Goal: Task Accomplishment & Management: Use online tool/utility

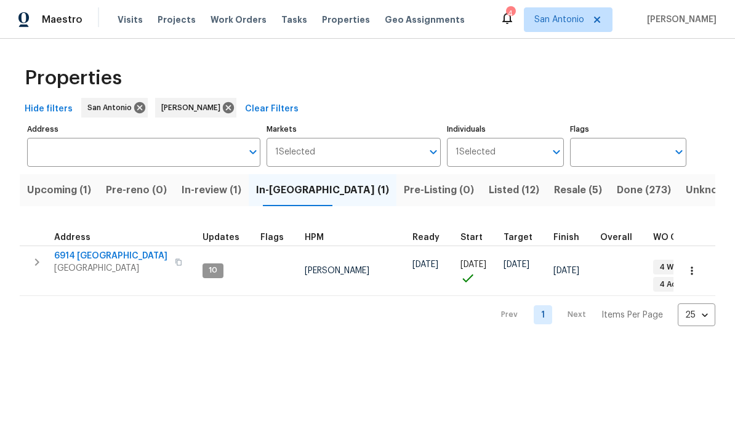
click at [63, 189] on span "Upcoming (1)" at bounding box center [59, 190] width 64 height 17
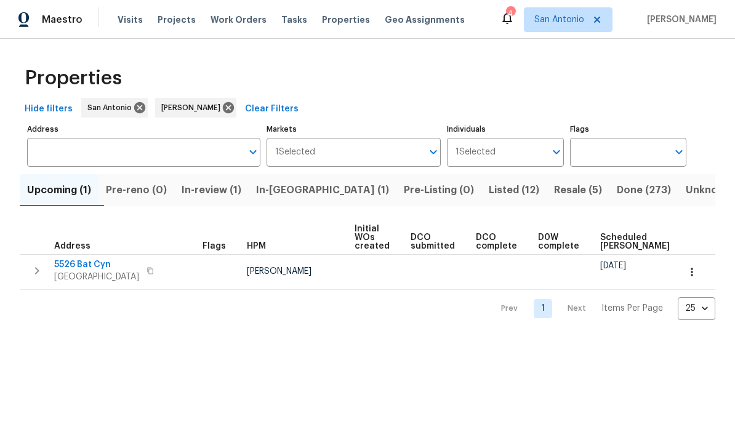
click at [79, 272] on span "San Antonio, TX 78252" at bounding box center [96, 277] width 85 height 12
click at [212, 184] on span "In-review (1)" at bounding box center [212, 190] width 60 height 17
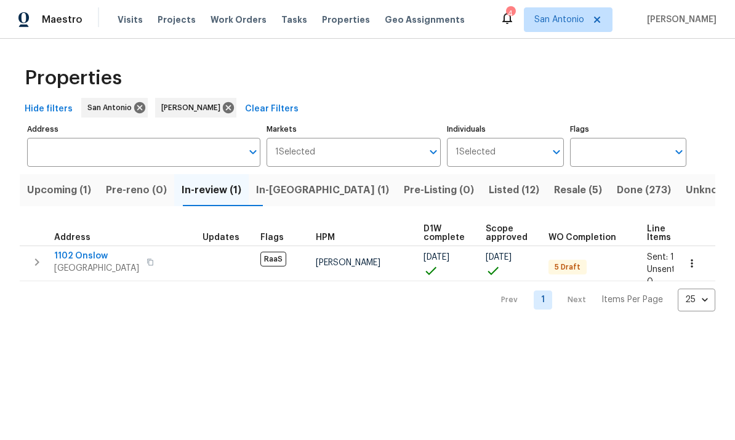
click at [90, 257] on span "1102 Onslow" at bounding box center [96, 256] width 85 height 12
click at [300, 190] on span "In-reno (1)" at bounding box center [322, 190] width 133 height 17
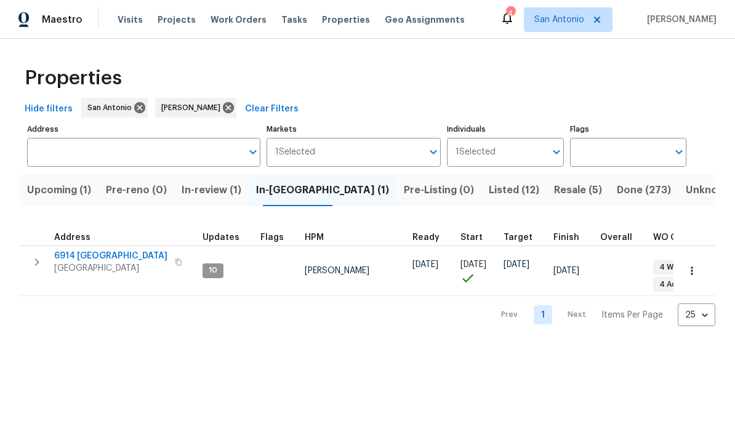
click at [85, 259] on span "6914 Port Bay" at bounding box center [110, 256] width 113 height 12
click at [489, 190] on span "Listed (12)" at bounding box center [514, 190] width 51 height 17
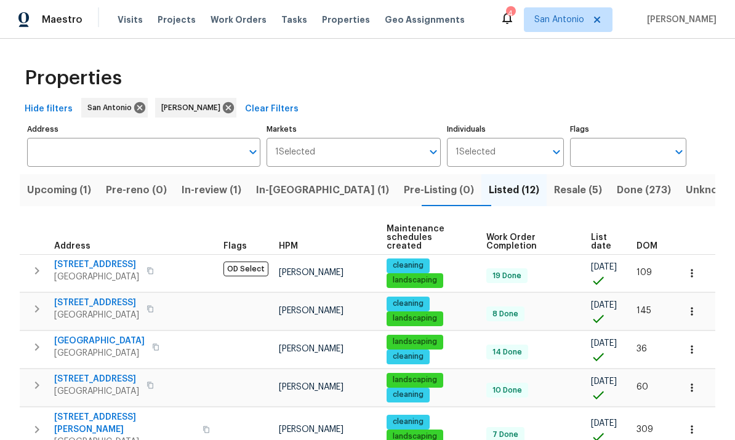
click at [513, 189] on span "Resale (5)" at bounding box center [578, 190] width 48 height 17
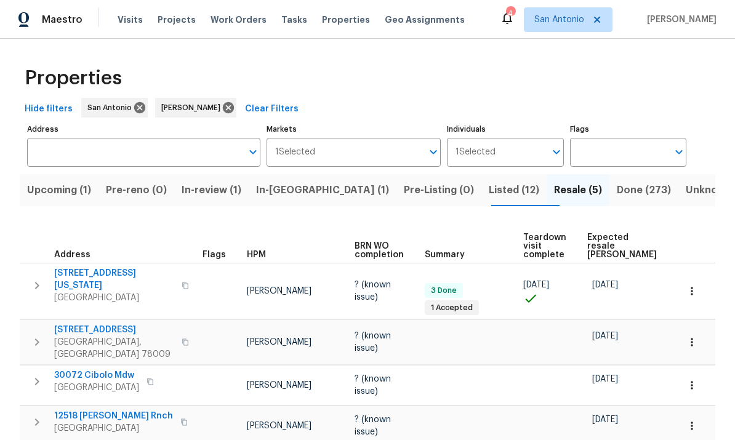
click at [513, 234] on span "Expected resale COE" at bounding box center [623, 246] width 70 height 26
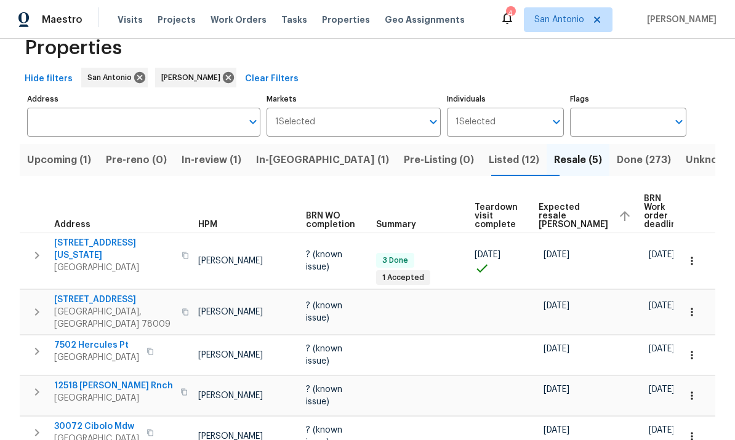
scroll to position [0, 48]
click at [513, 382] on button "button" at bounding box center [692, 395] width 27 height 27
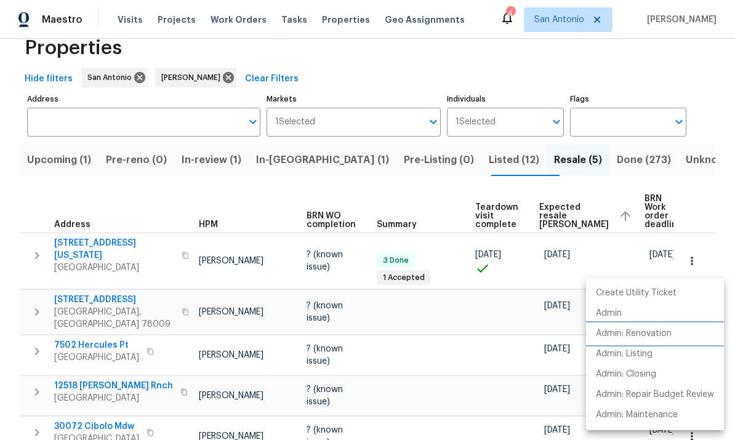
click at [513, 333] on p "Admin: Renovation" at bounding box center [634, 334] width 76 height 13
click at [62, 163] on div at bounding box center [367, 220] width 735 height 440
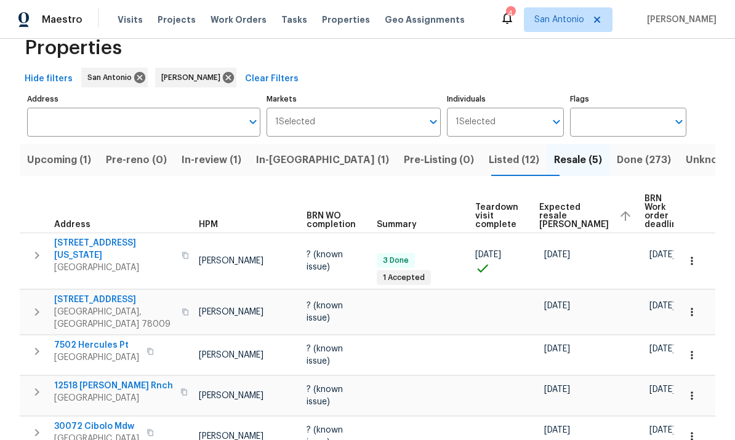
click at [55, 158] on span "Upcoming (1)" at bounding box center [59, 160] width 64 height 17
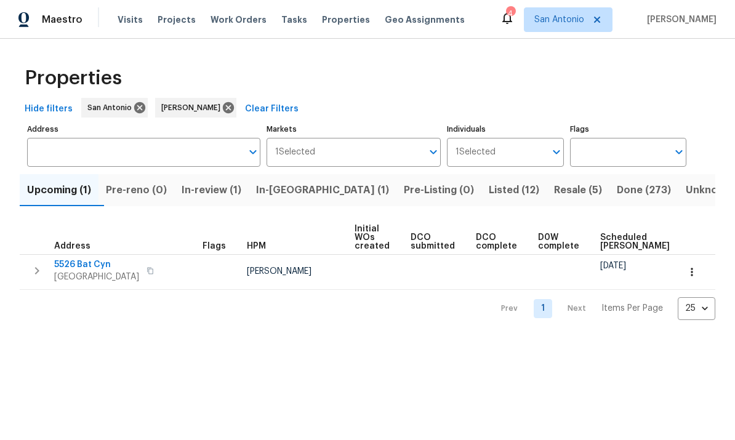
click at [513, 272] on button "button" at bounding box center [692, 272] width 27 height 27
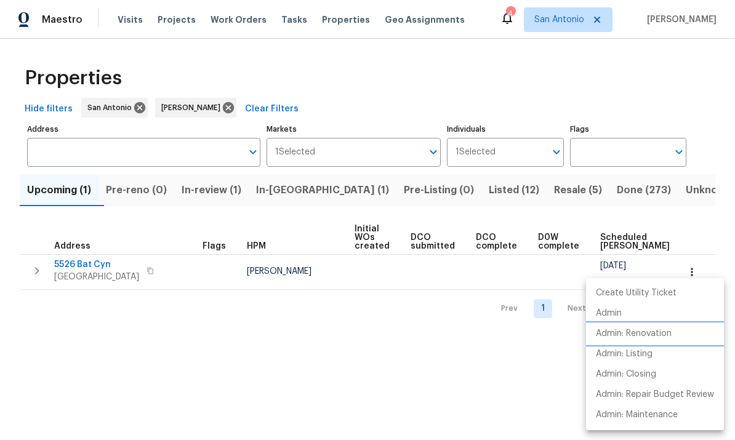
click at [513, 336] on p "Admin: Renovation" at bounding box center [634, 334] width 76 height 13
click at [214, 200] on div at bounding box center [367, 220] width 735 height 440
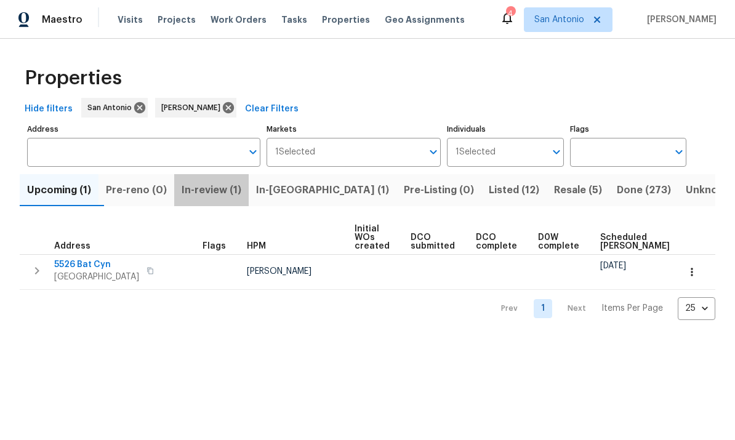
click at [216, 195] on span "In-review (1)" at bounding box center [212, 190] width 60 height 17
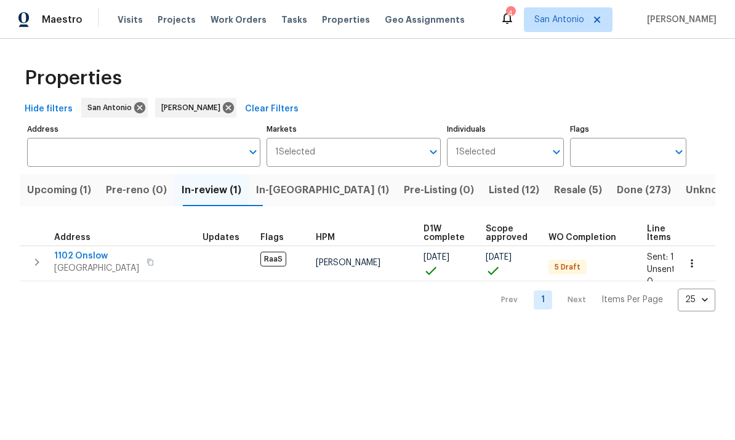
click at [513, 263] on icon "button" at bounding box center [692, 263] width 12 height 12
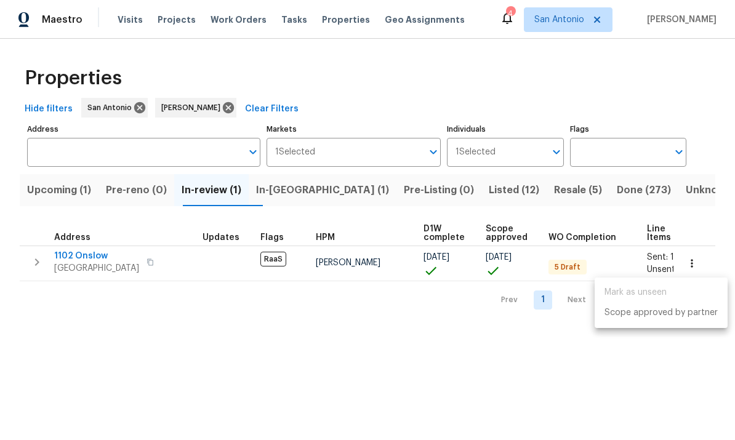
click at [346, 341] on div at bounding box center [367, 220] width 735 height 440
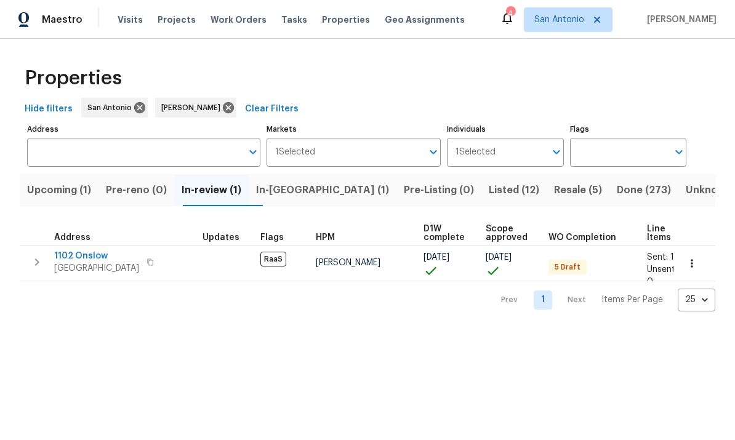
click at [64, 267] on span "San Antonio, TX 78202" at bounding box center [96, 268] width 85 height 12
click at [302, 191] on span "In-reno (1)" at bounding box center [322, 190] width 133 height 17
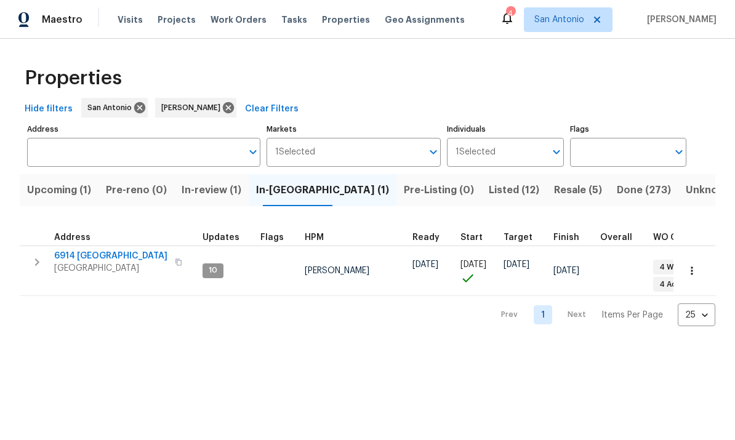
click at [82, 273] on span "San Antonio, TX 78242" at bounding box center [110, 268] width 113 height 12
click at [513, 265] on icon "button" at bounding box center [692, 271] width 12 height 12
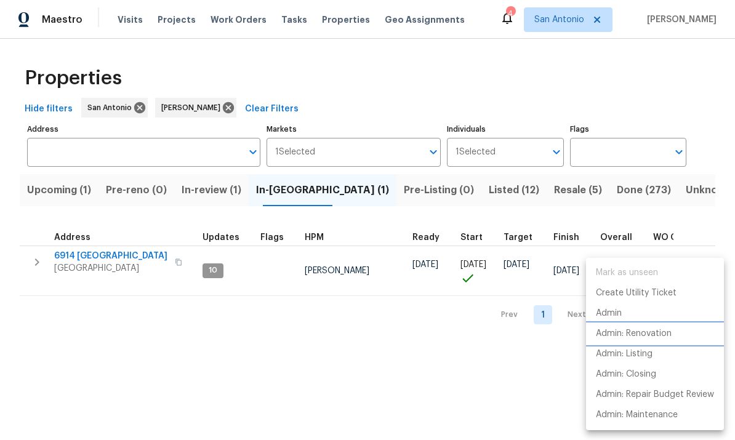
click at [513, 338] on p "Admin: Renovation" at bounding box center [634, 334] width 76 height 13
click at [310, 362] on div at bounding box center [367, 220] width 735 height 440
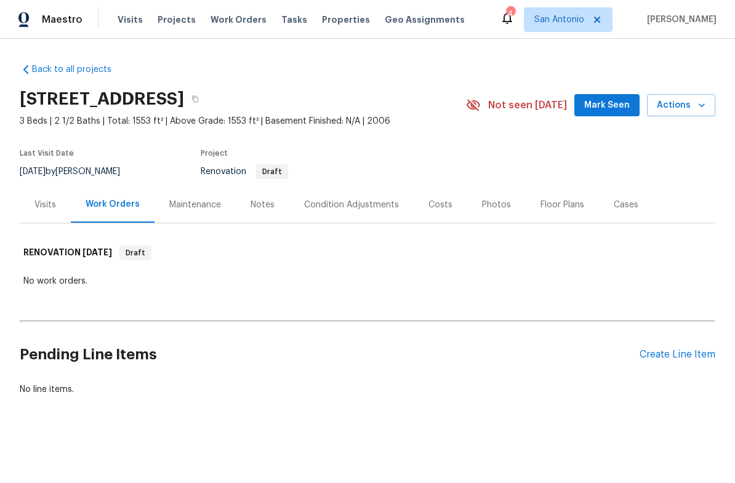
click at [609, 99] on span "Mark Seen" at bounding box center [608, 105] width 46 height 15
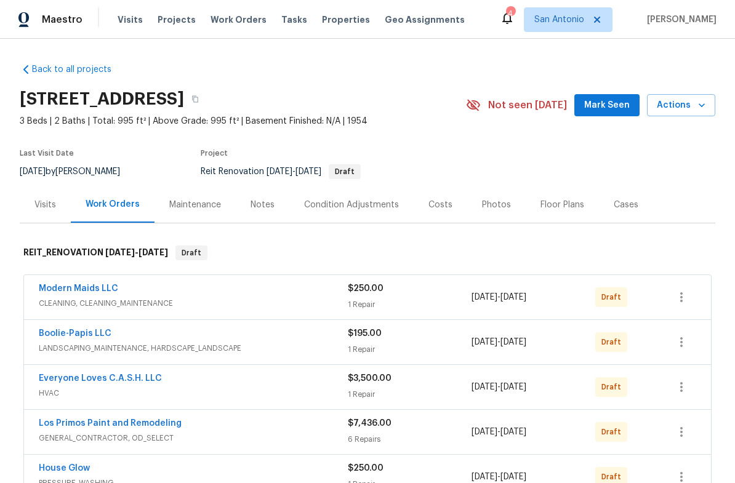
click at [615, 110] on span "Mark Seen" at bounding box center [608, 105] width 46 height 15
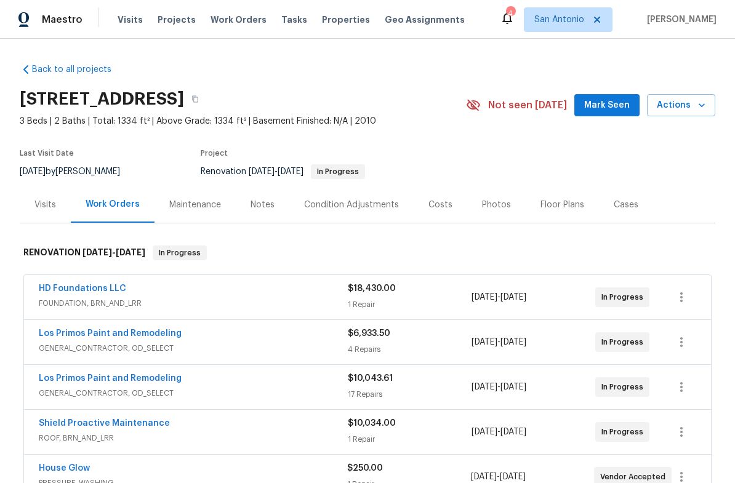
click at [609, 104] on span "Mark Seen" at bounding box center [608, 105] width 46 height 15
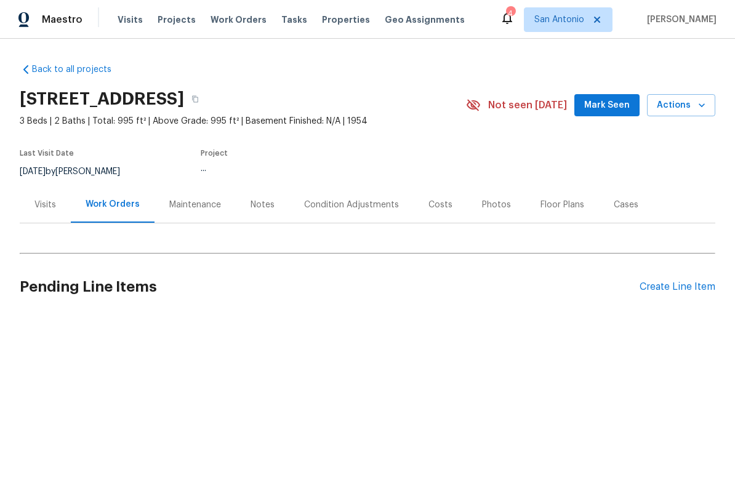
click at [257, 203] on div "Notes" at bounding box center [263, 205] width 24 height 12
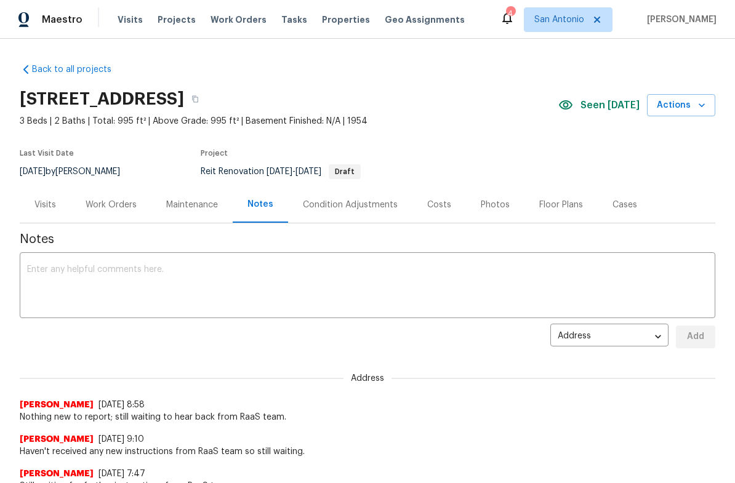
click at [152, 274] on textarea at bounding box center [367, 286] width 681 height 43
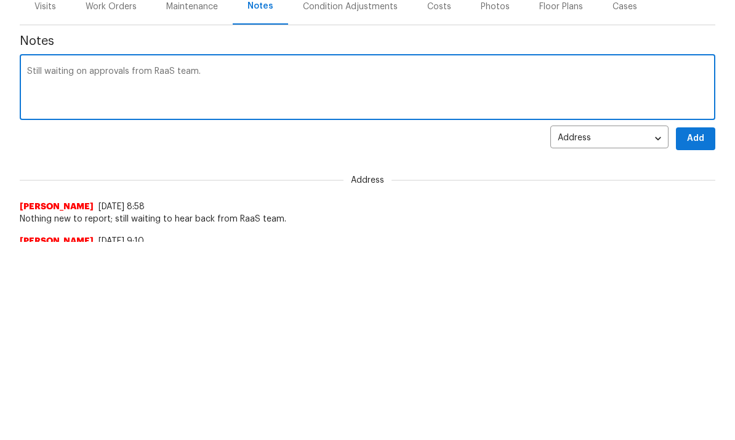
type textarea "Still waiting on approvals from RaaS team."
click at [693, 330] on span "Add" at bounding box center [696, 337] width 20 height 15
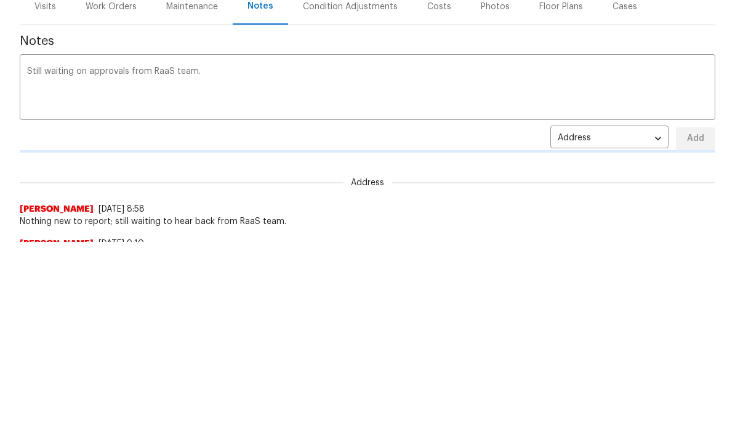
scroll to position [46, 0]
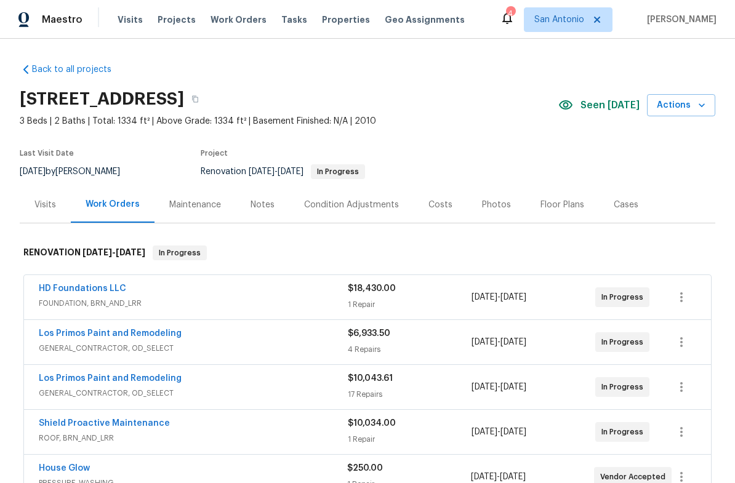
click at [269, 203] on div "Notes" at bounding box center [263, 205] width 24 height 12
